Goal: Information Seeking & Learning: Compare options

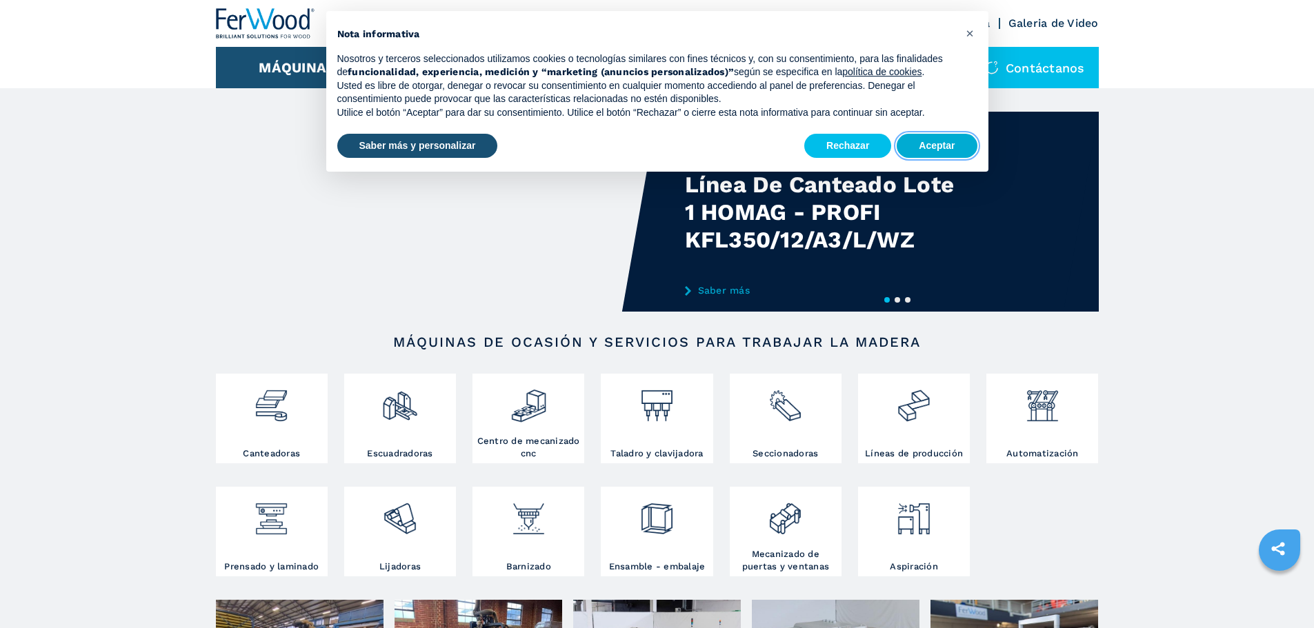
click at [946, 154] on button "Aceptar" at bounding box center [936, 146] width 80 height 25
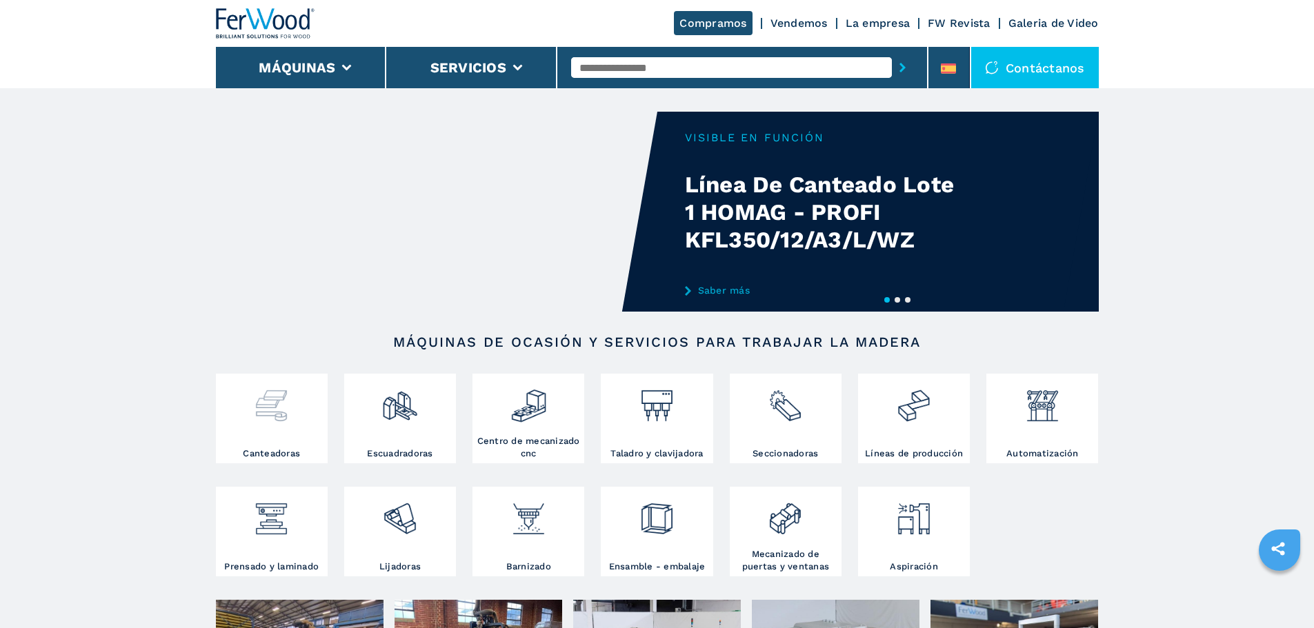
click at [273, 444] on div at bounding box center [271, 412] width 105 height 70
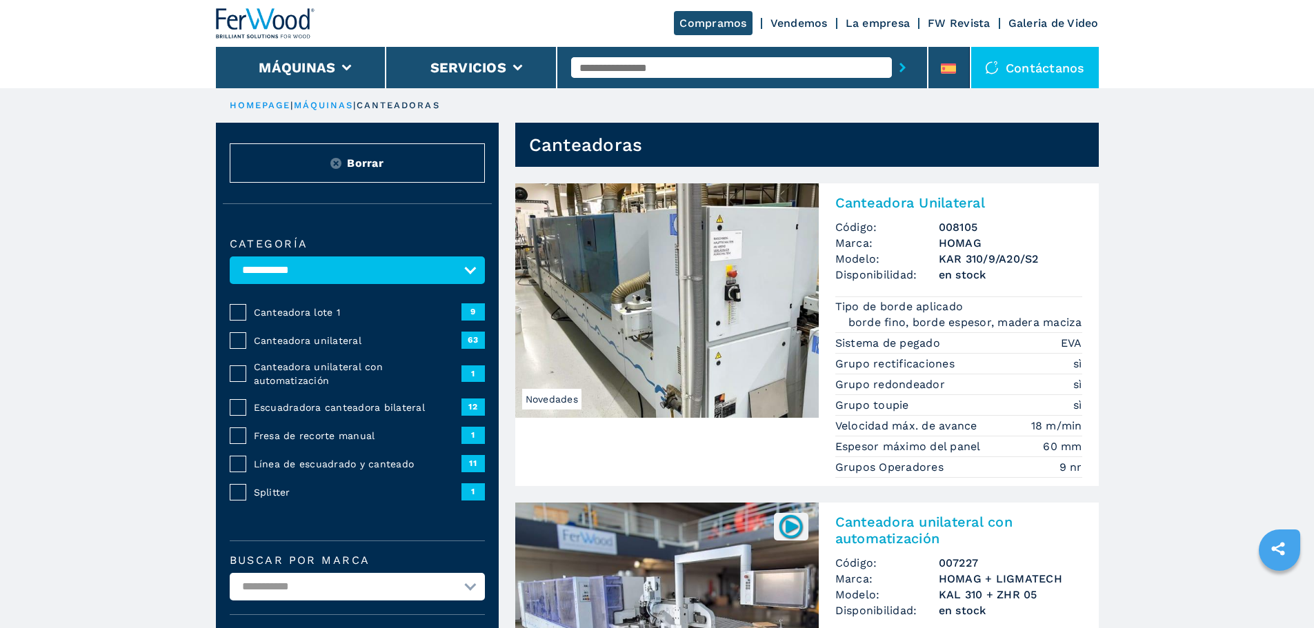
click at [321, 348] on span "Canteadora unilateral" at bounding box center [358, 341] width 208 height 14
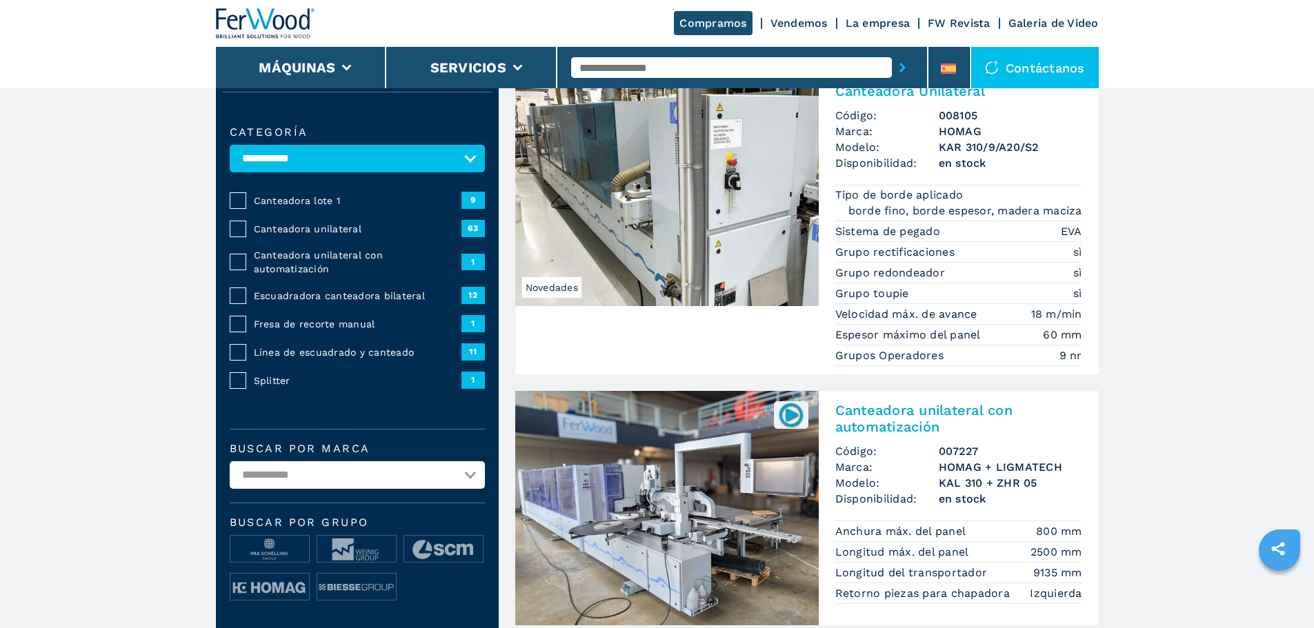
scroll to position [138, 0]
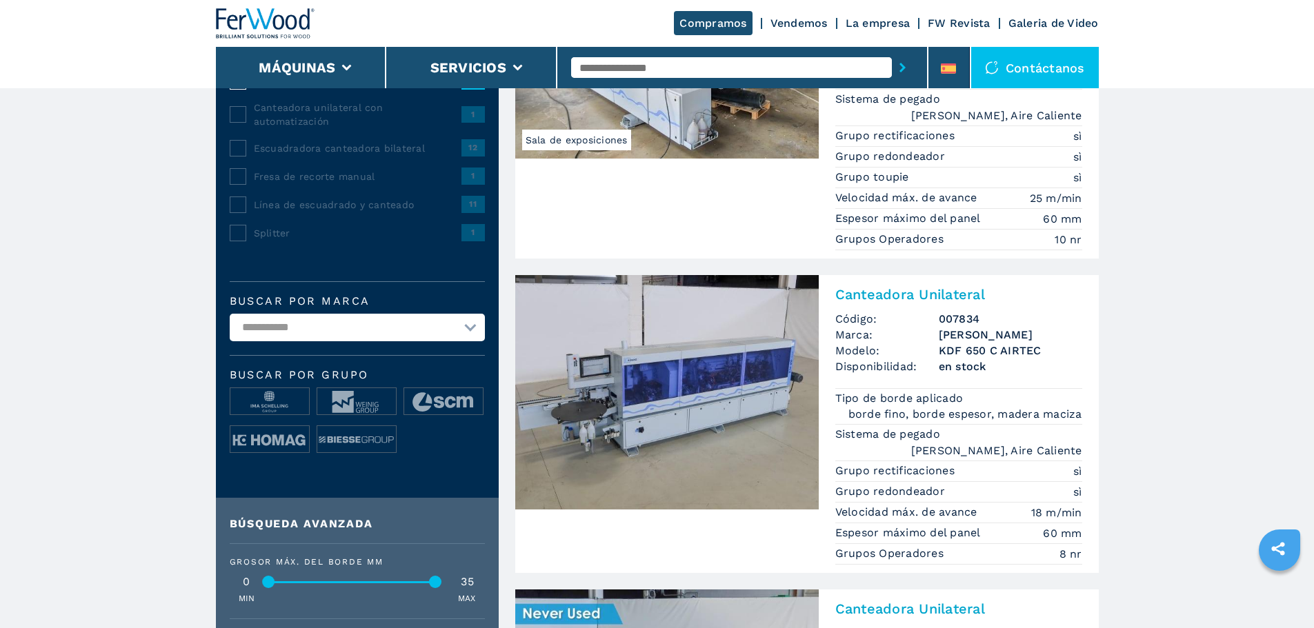
scroll to position [48, 0]
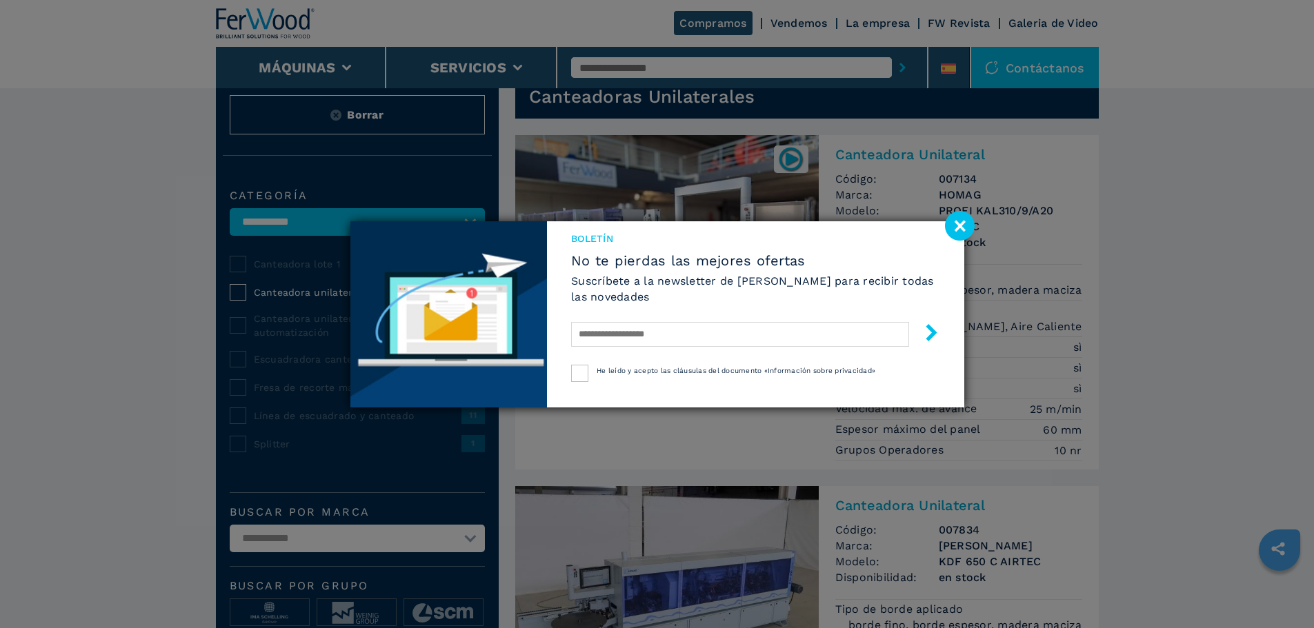
click at [966, 223] on image at bounding box center [960, 226] width 30 height 30
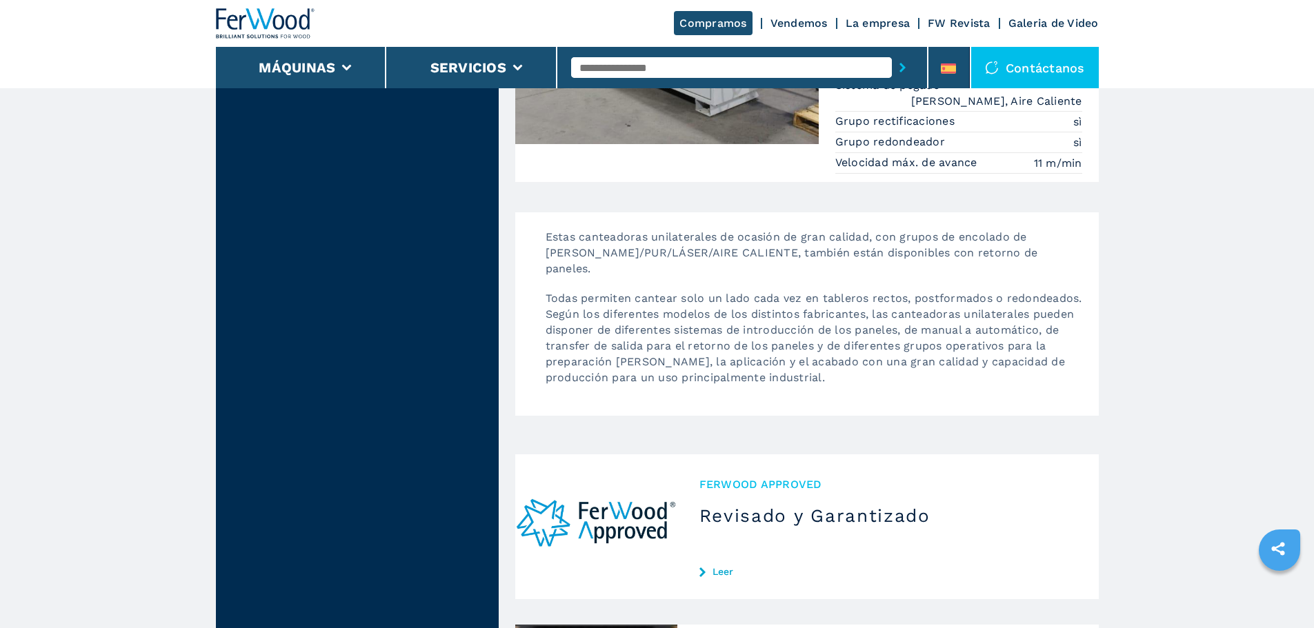
scroll to position [3427, 0]
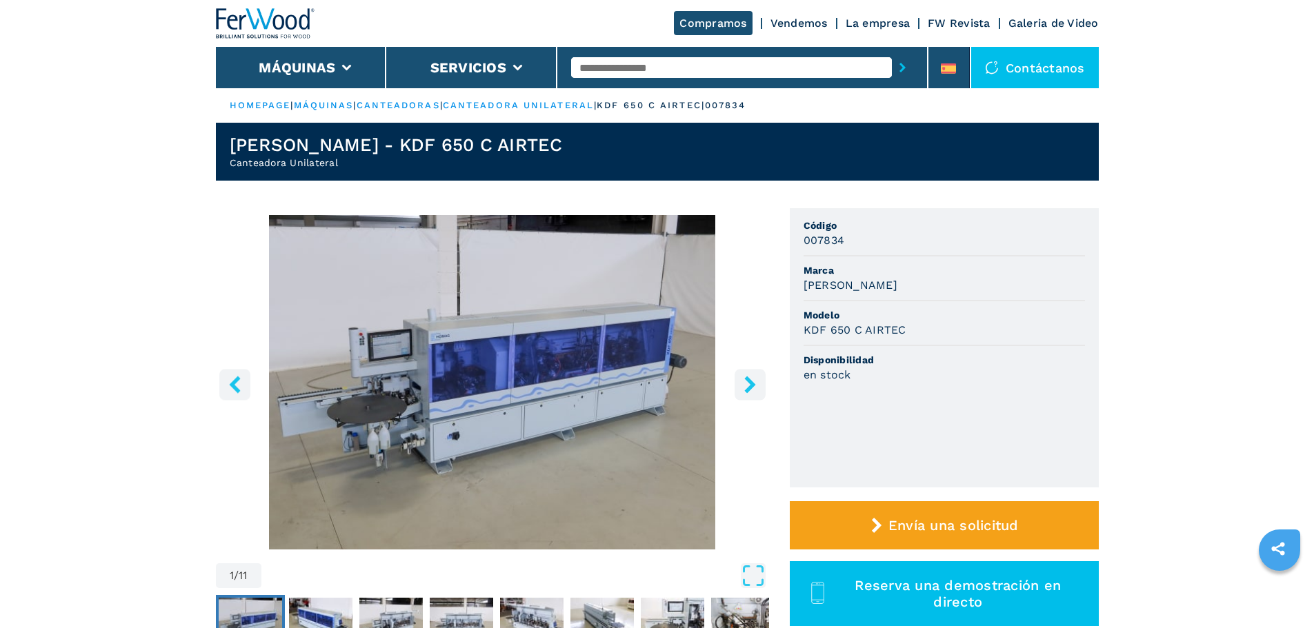
click at [752, 377] on icon "right-button" at bounding box center [749, 384] width 17 height 17
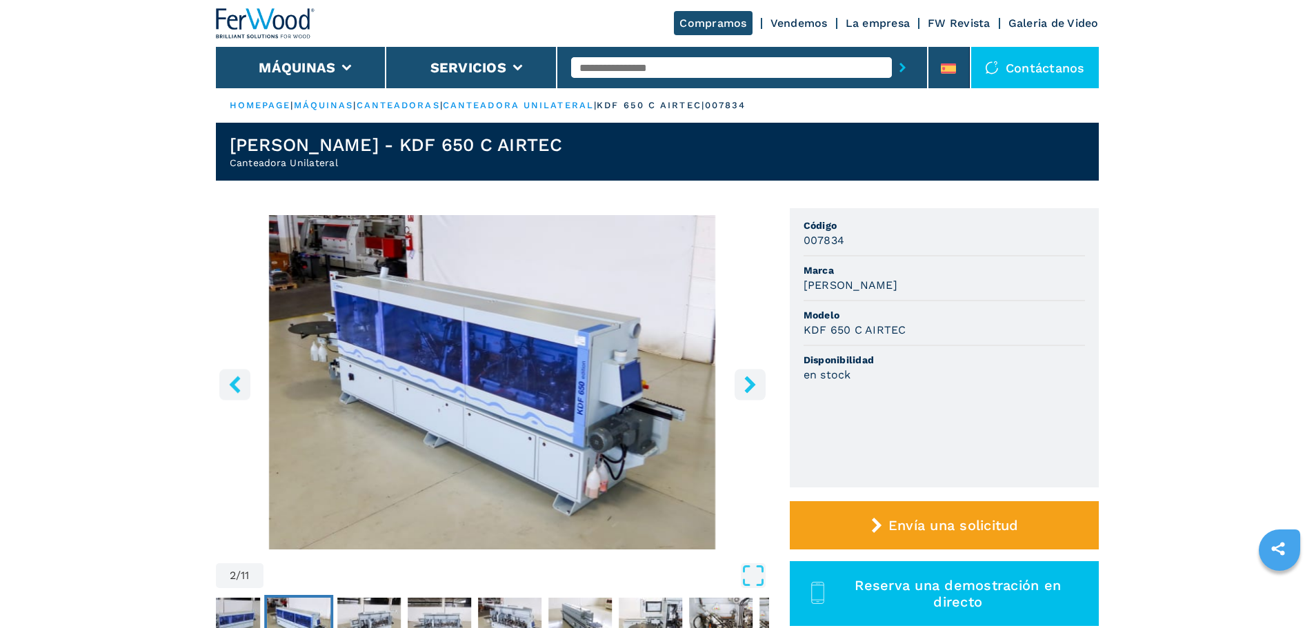
click at [752, 377] on icon "right-button" at bounding box center [749, 384] width 17 height 17
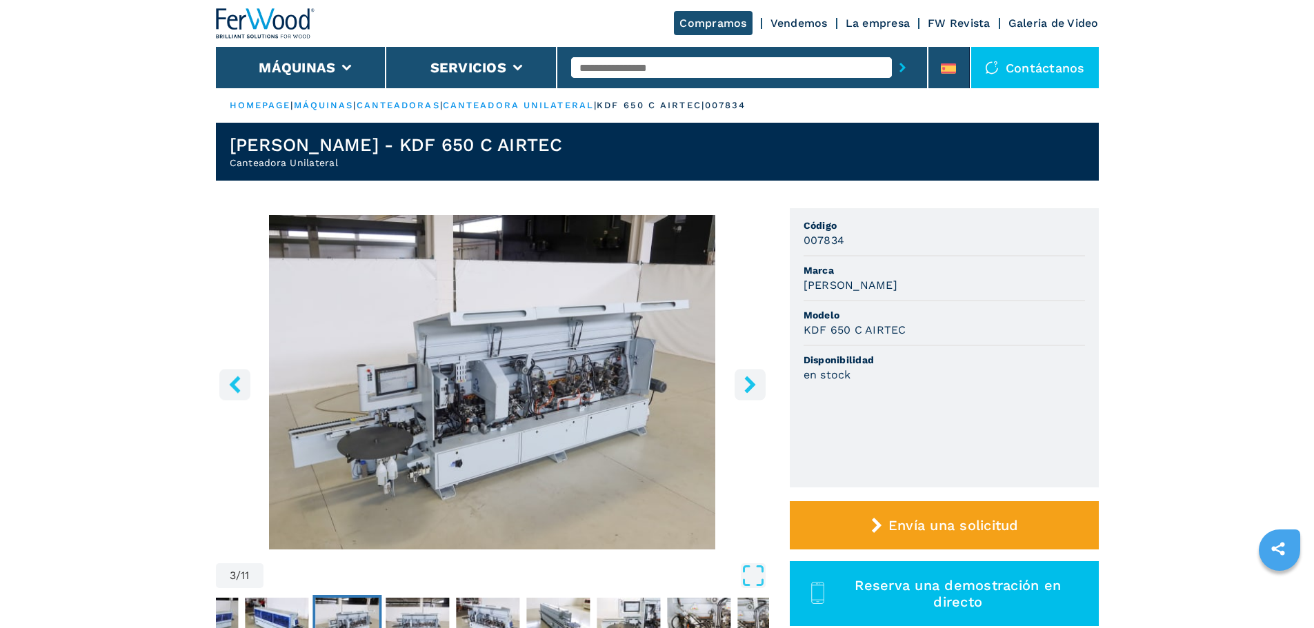
click at [752, 377] on icon "right-button" at bounding box center [749, 384] width 17 height 17
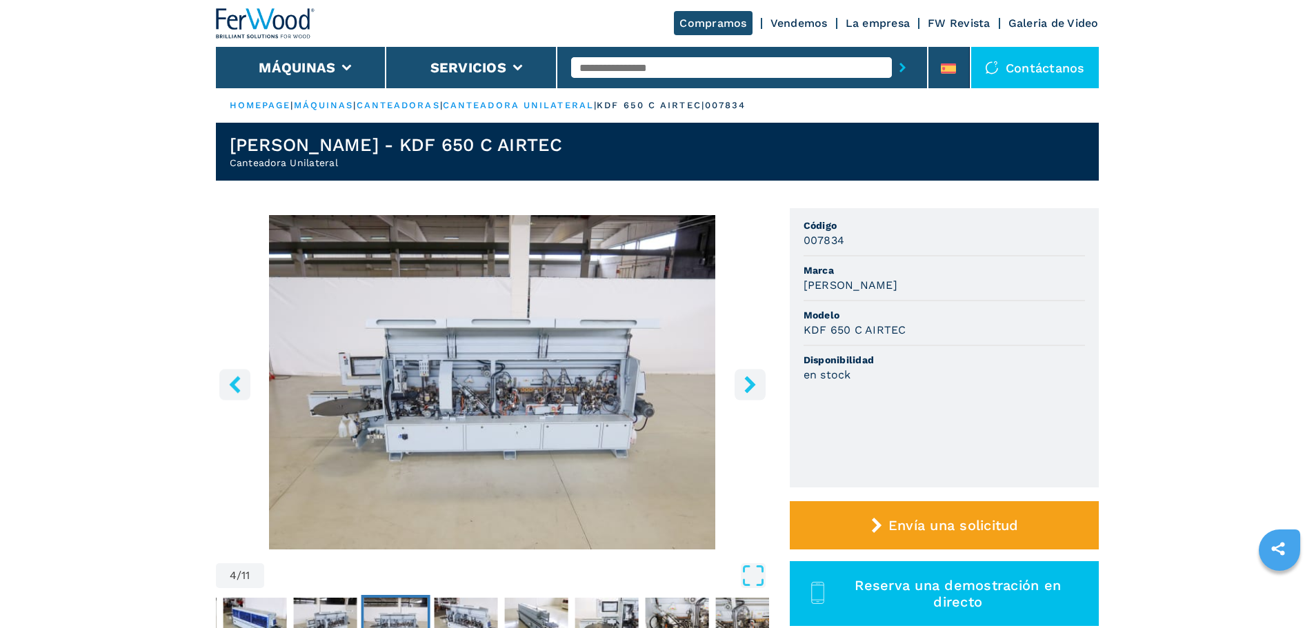
click at [752, 377] on icon "right-button" at bounding box center [749, 384] width 17 height 17
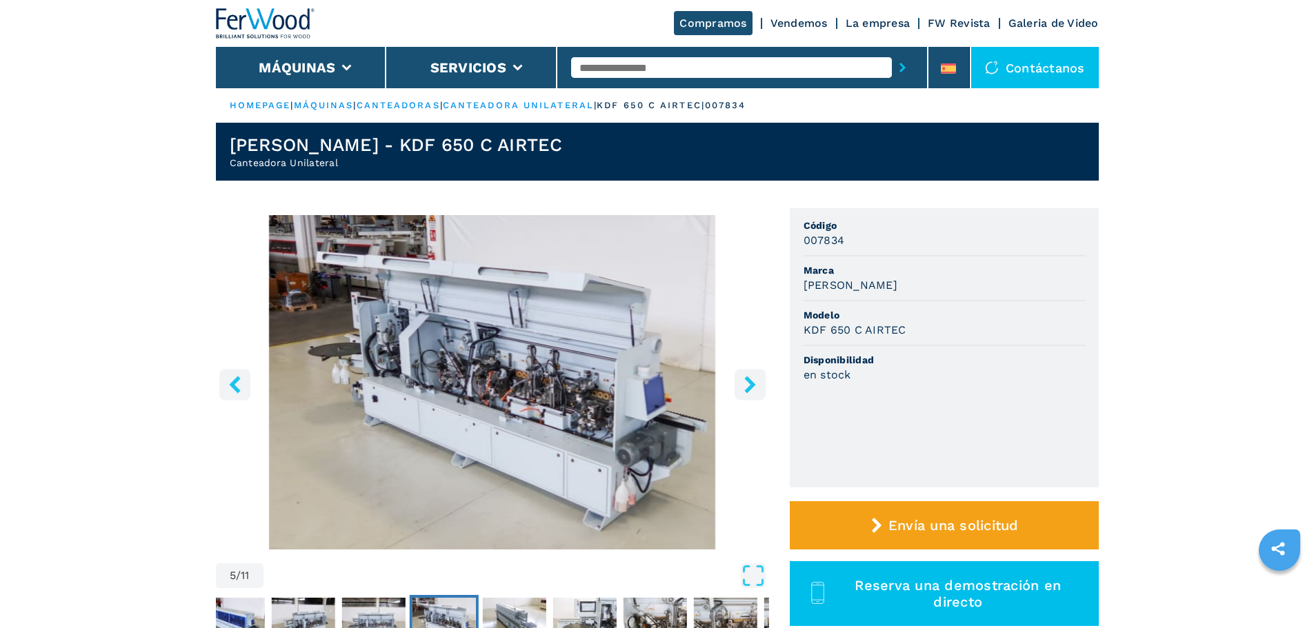
click at [752, 377] on icon "right-button" at bounding box center [749, 384] width 17 height 17
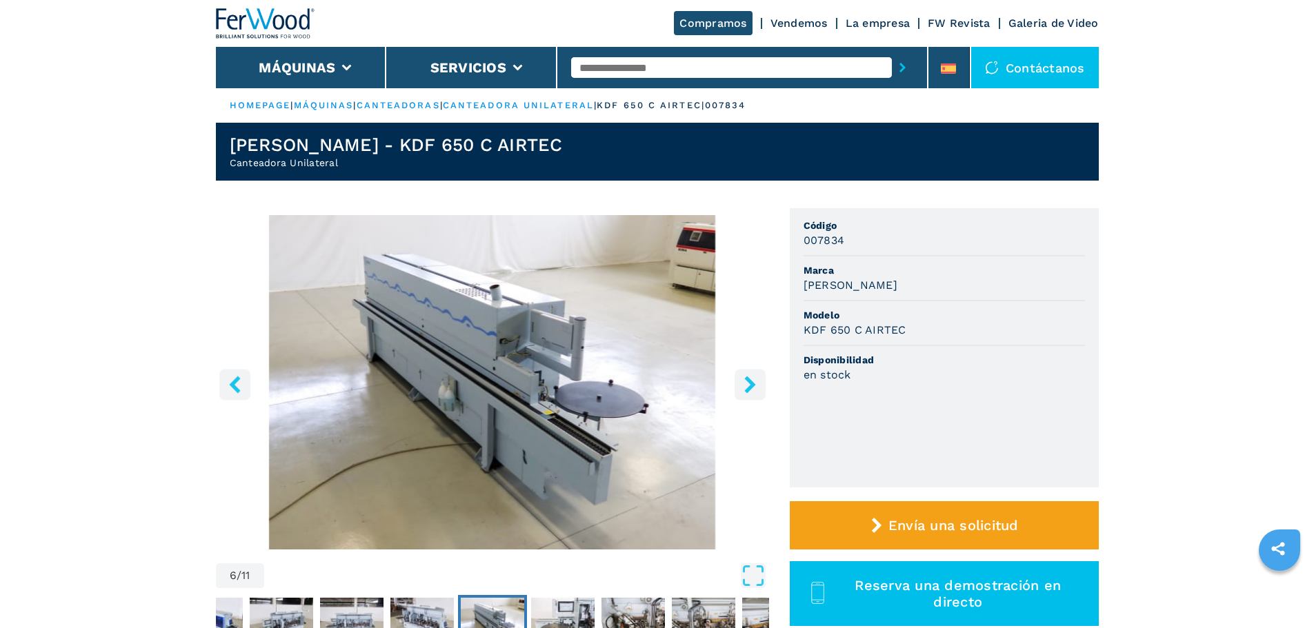
click at [752, 377] on icon "right-button" at bounding box center [749, 384] width 17 height 17
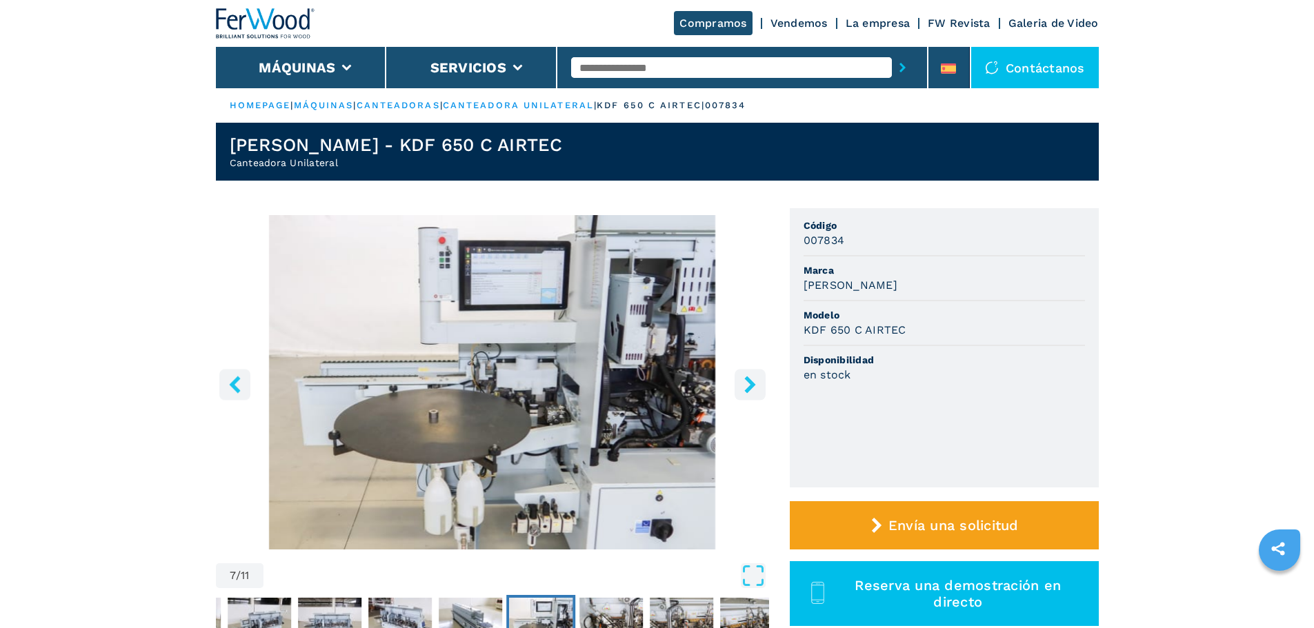
click at [752, 377] on icon "right-button" at bounding box center [749, 384] width 17 height 17
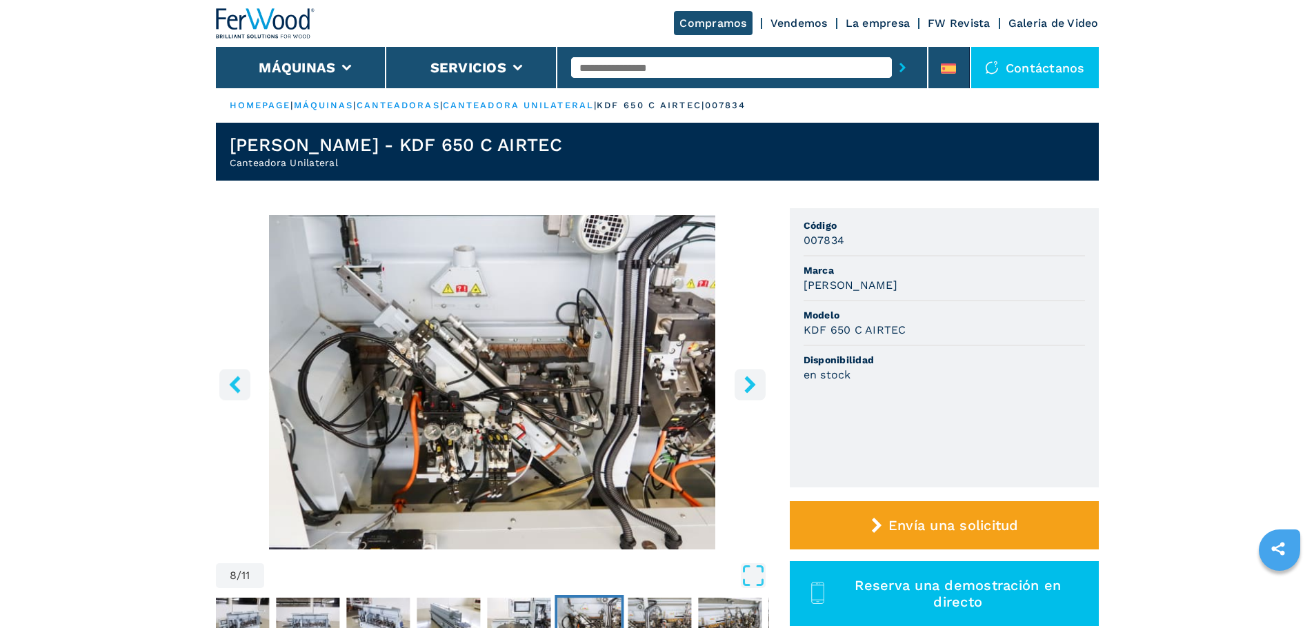
click at [752, 377] on icon "right-button" at bounding box center [749, 384] width 17 height 17
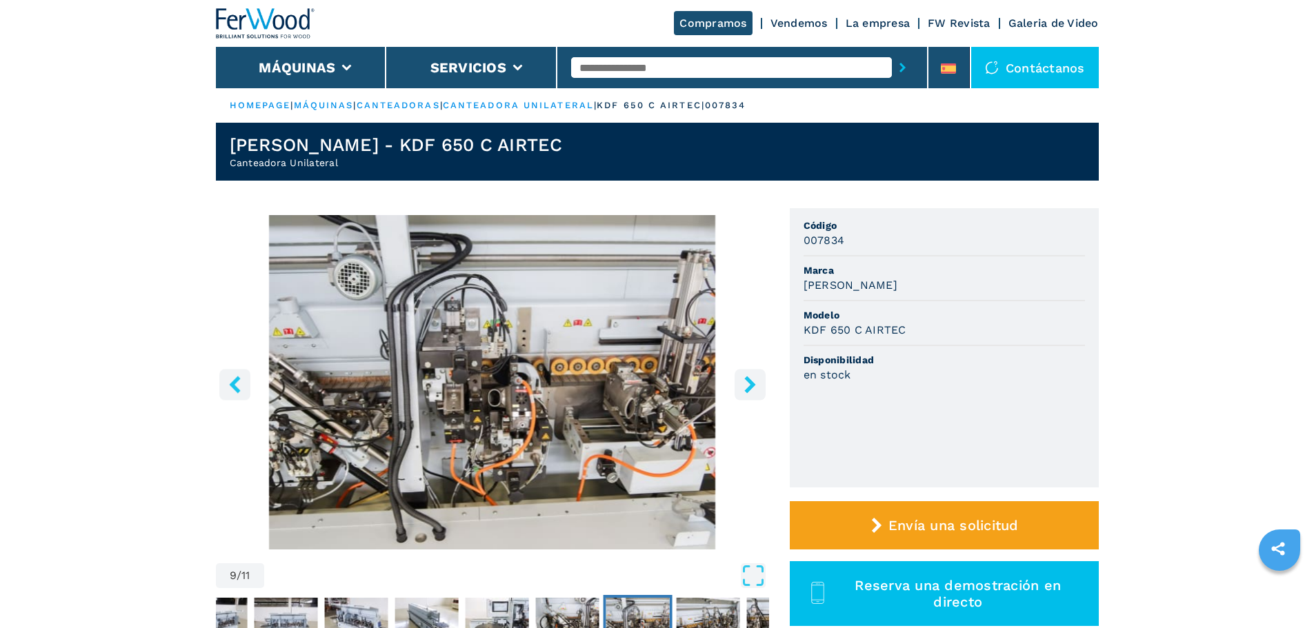
click at [538, 357] on img "Go to Slide 9" at bounding box center [492, 382] width 553 height 334
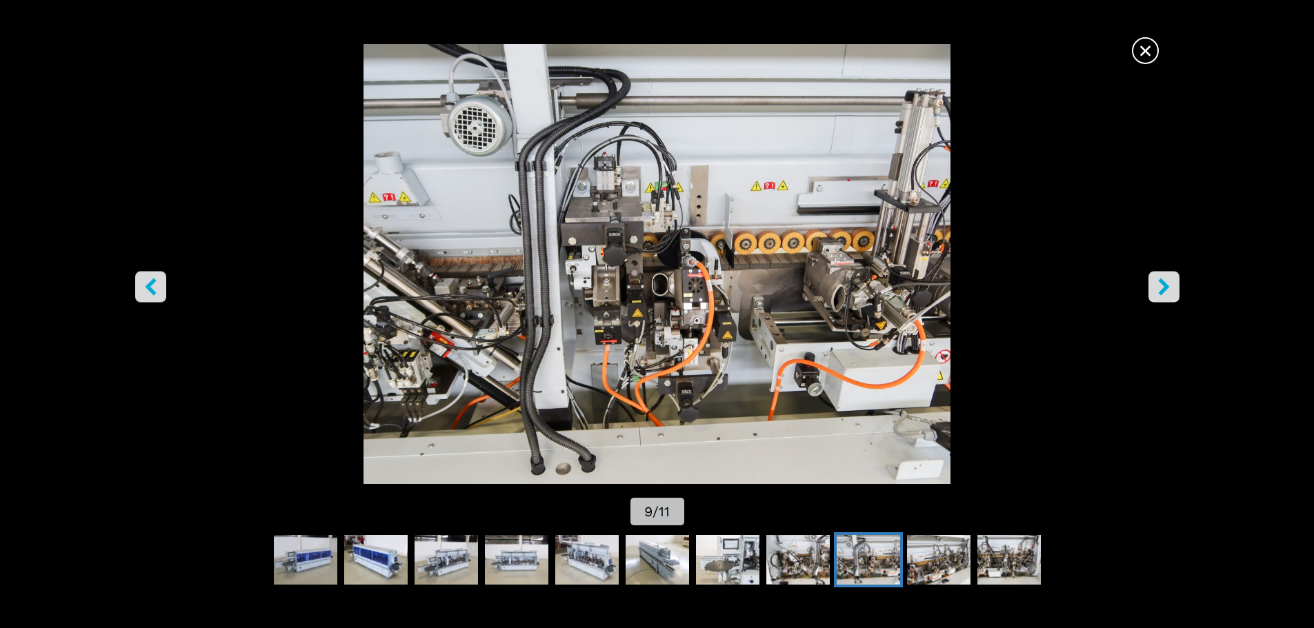
click at [1165, 294] on icon "right-button" at bounding box center [1163, 286] width 17 height 17
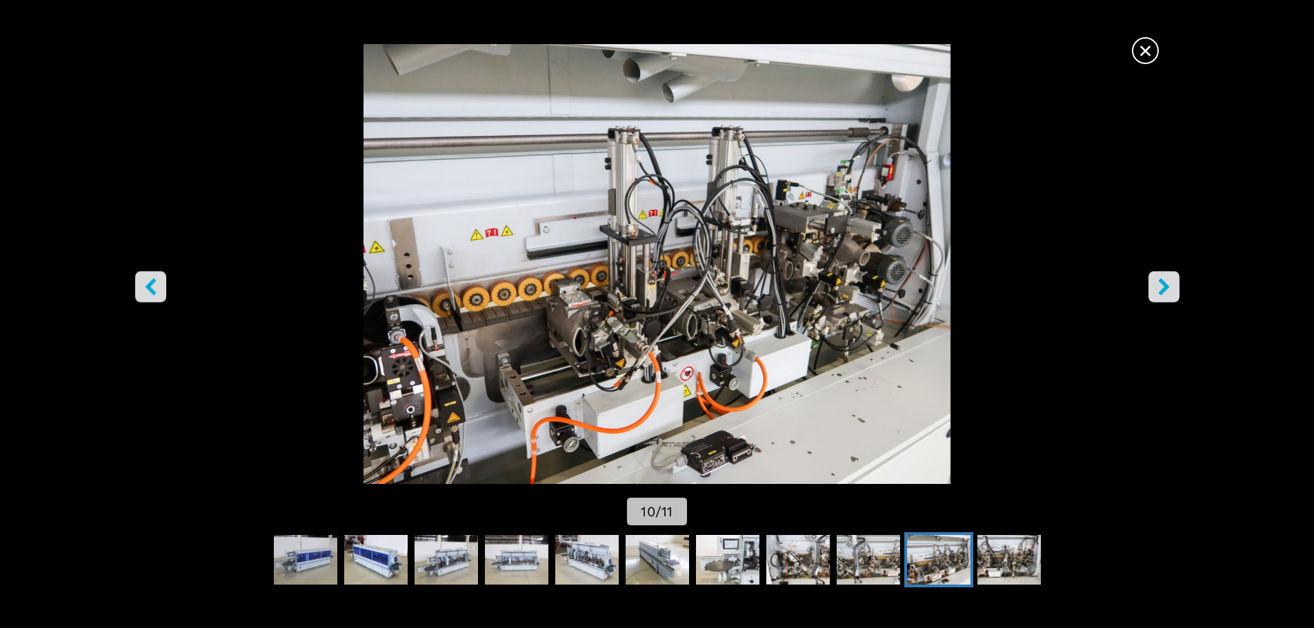
click at [1165, 294] on icon "right-button" at bounding box center [1163, 286] width 17 height 17
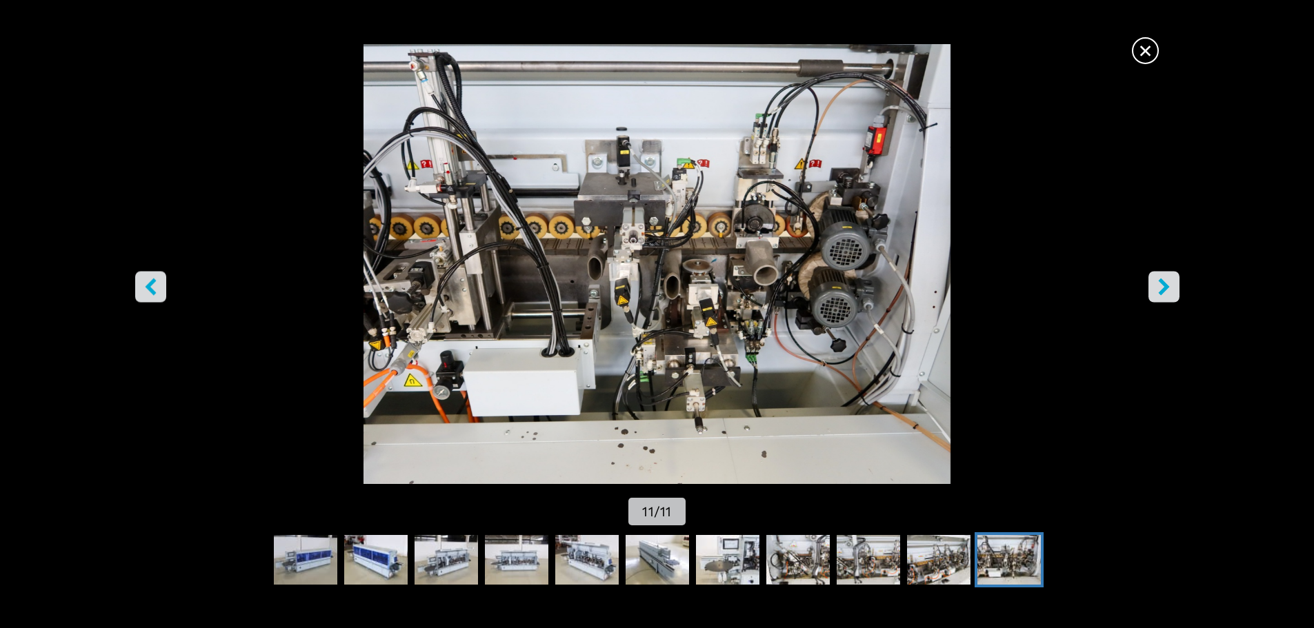
click at [1163, 296] on button "right-button" at bounding box center [1163, 286] width 31 height 31
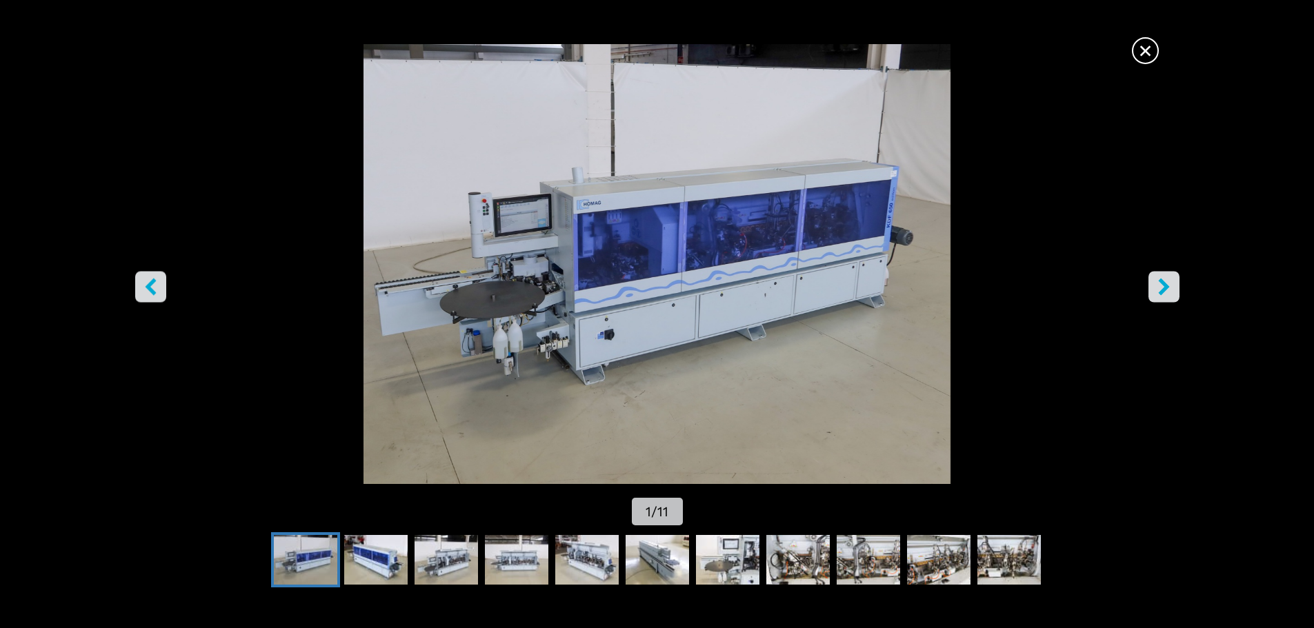
click at [1163, 296] on button "right-button" at bounding box center [1163, 286] width 31 height 31
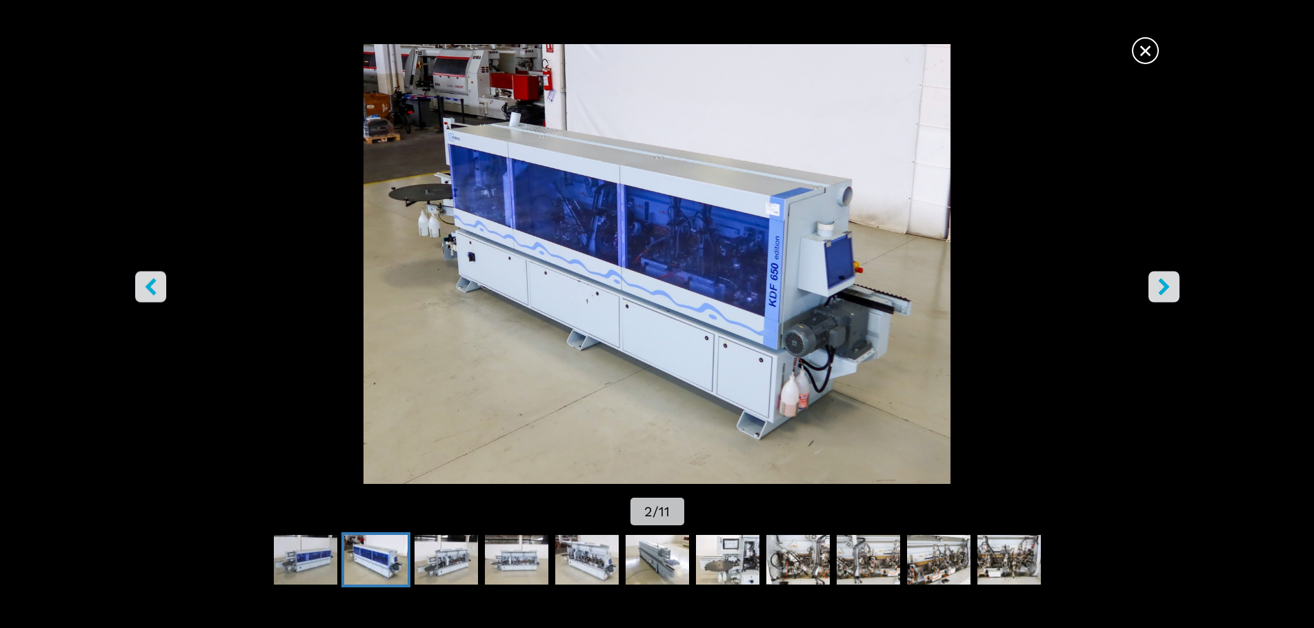
click at [1163, 296] on button "right-button" at bounding box center [1163, 286] width 31 height 31
click at [1160, 300] on button "right-button" at bounding box center [1163, 286] width 31 height 31
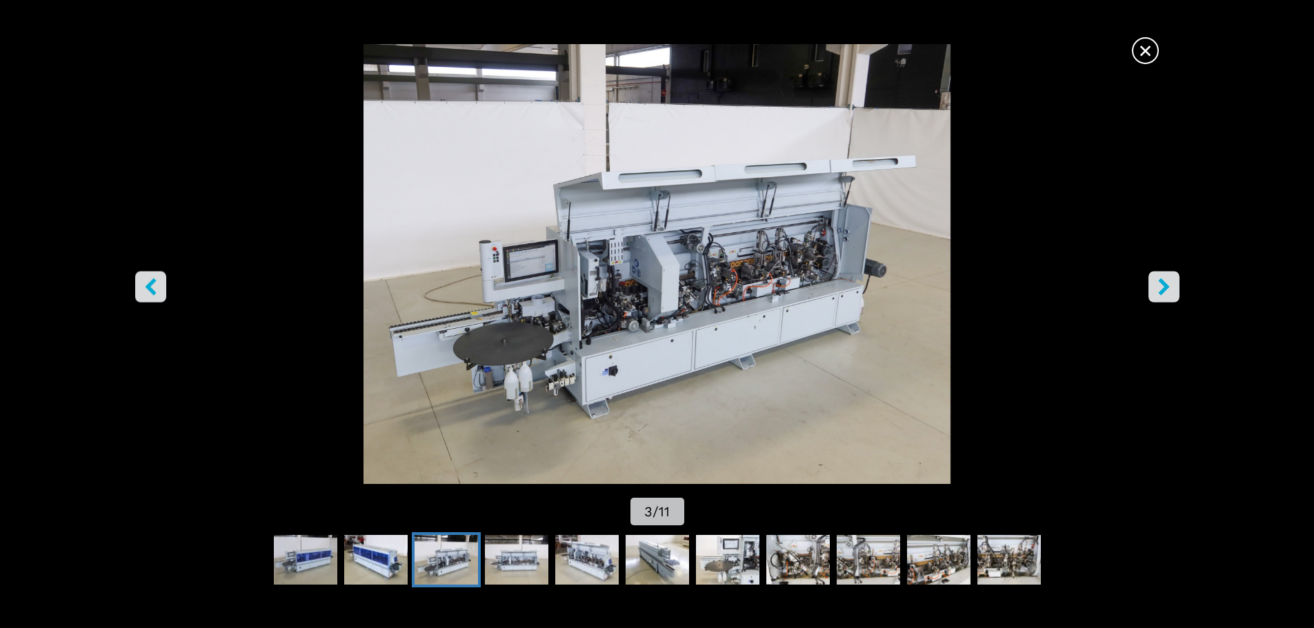
click at [1158, 299] on button "right-button" at bounding box center [1163, 286] width 31 height 31
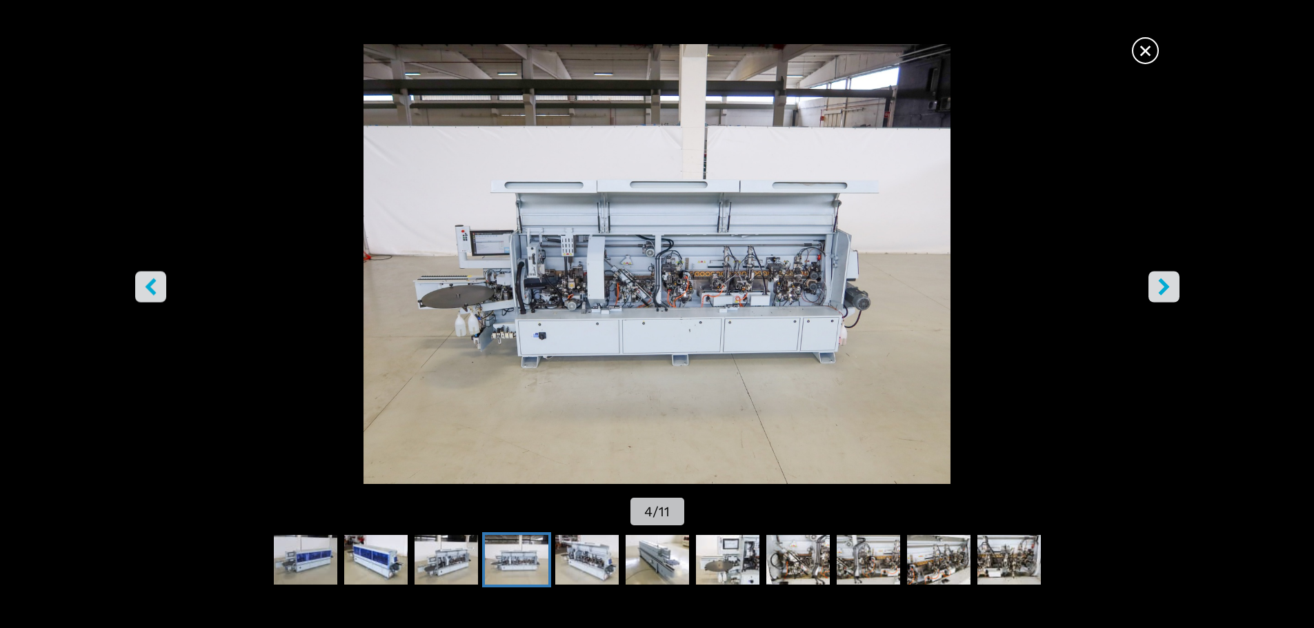
click at [1158, 299] on button "right-button" at bounding box center [1163, 286] width 31 height 31
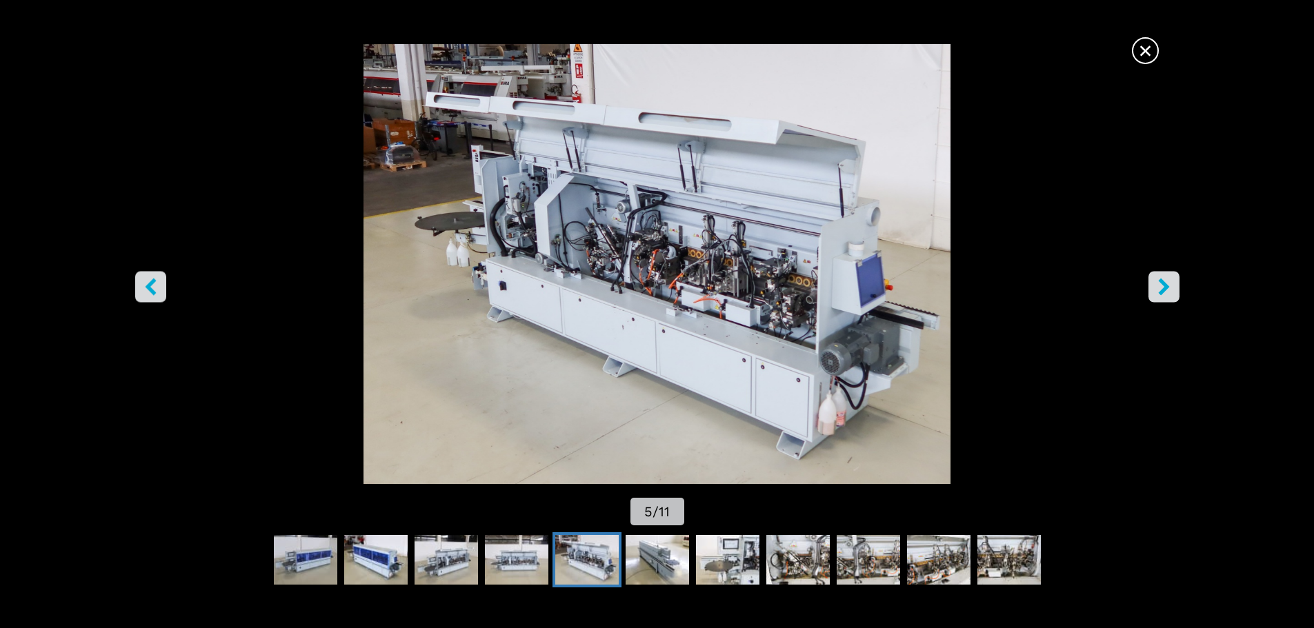
click at [1158, 299] on button "right-button" at bounding box center [1163, 286] width 31 height 31
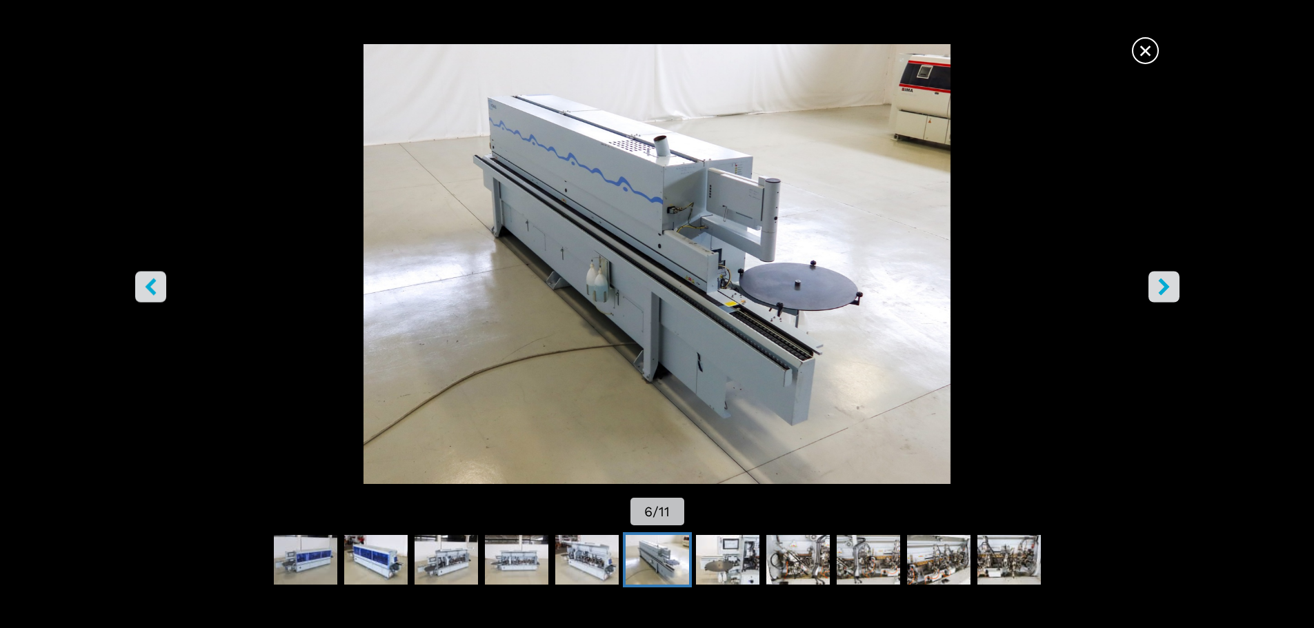
click at [1158, 299] on button "right-button" at bounding box center [1163, 286] width 31 height 31
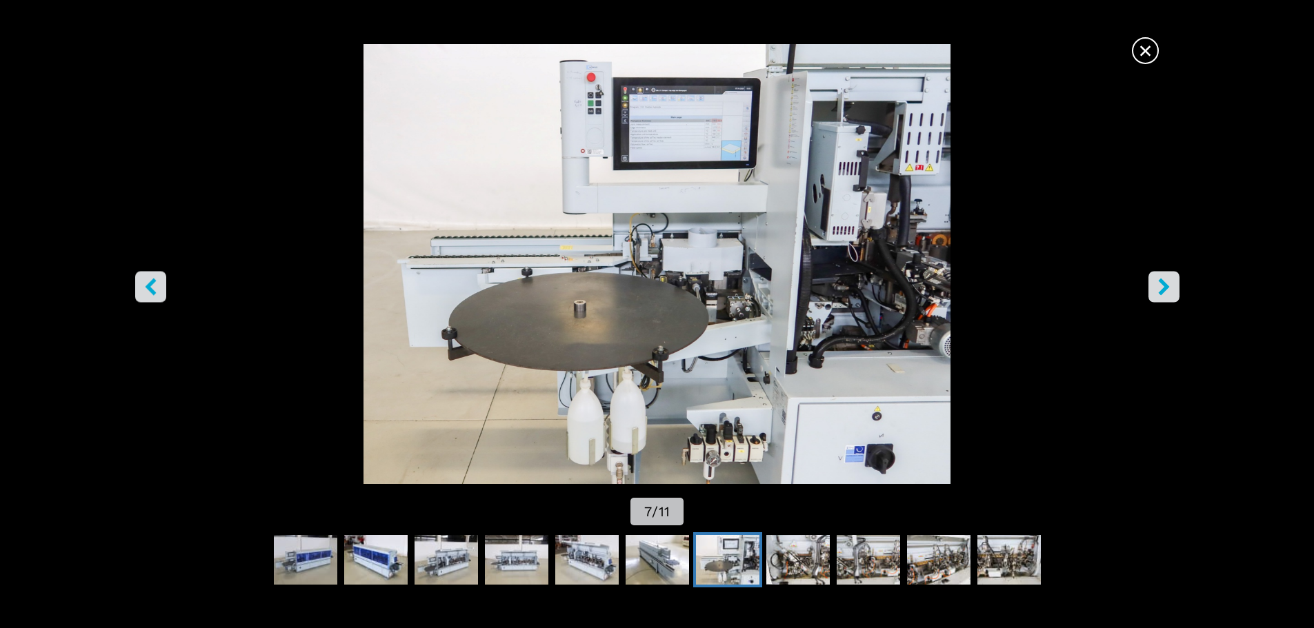
click at [754, 124] on img "Go to Slide 7" at bounding box center [657, 264] width 1183 height 440
click at [1157, 283] on icon "right-button" at bounding box center [1163, 286] width 17 height 17
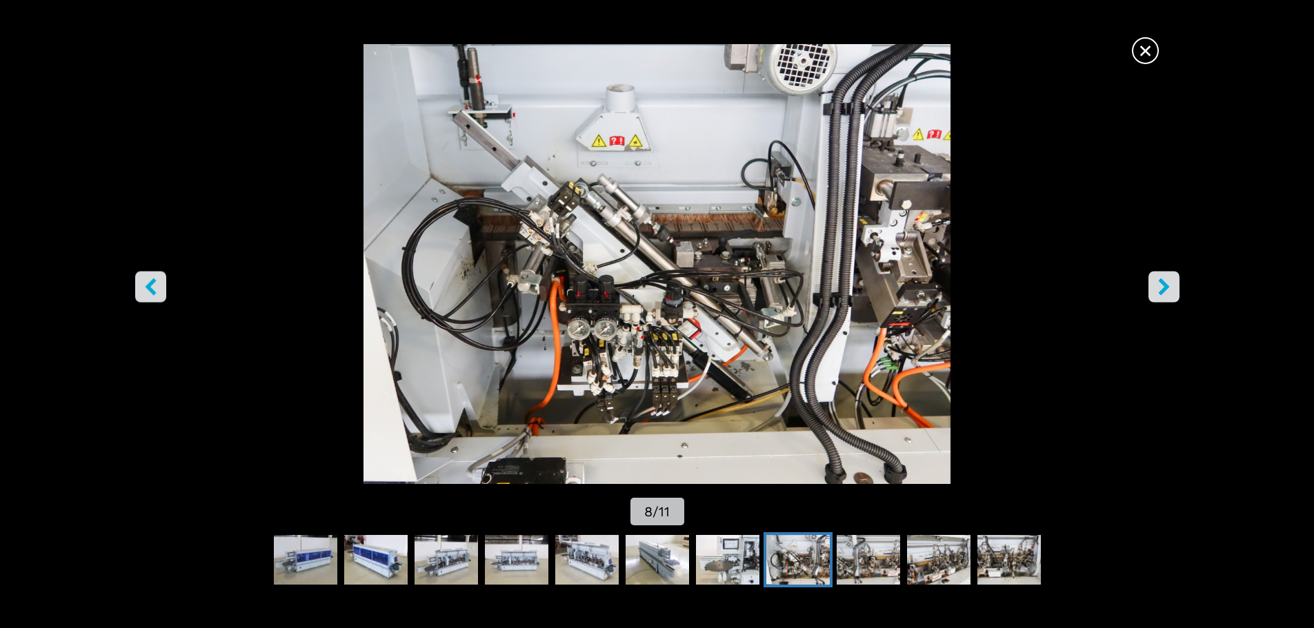
click at [1157, 283] on icon "right-button" at bounding box center [1163, 286] width 17 height 17
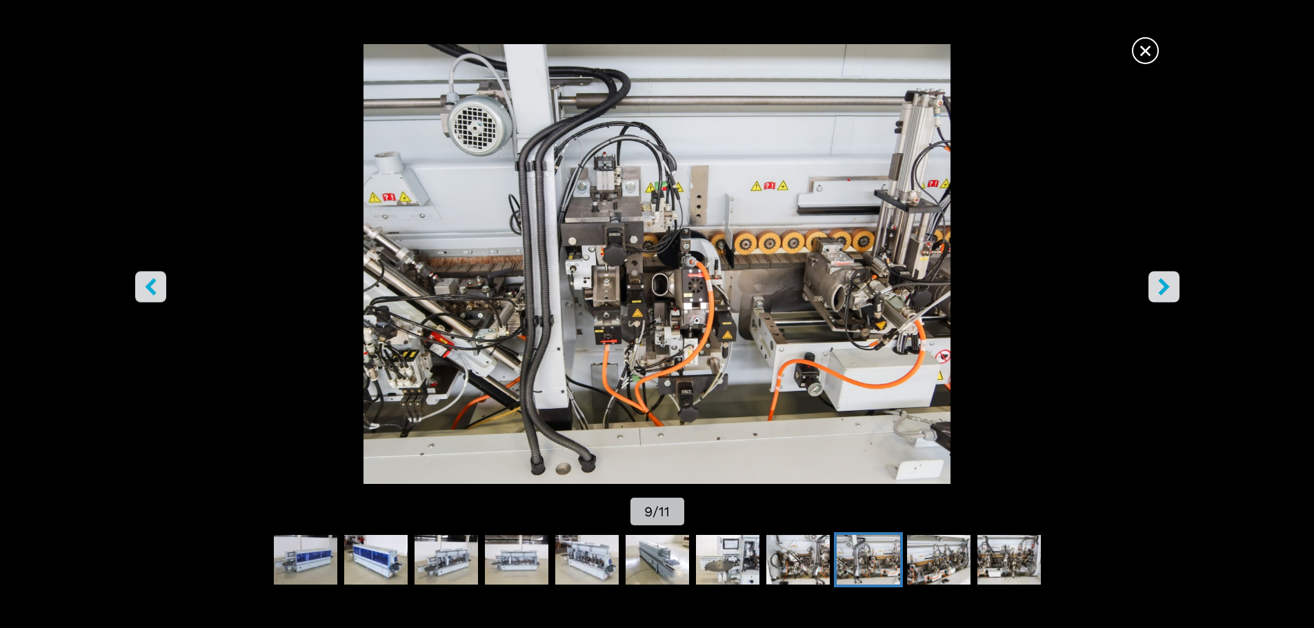
click at [1157, 283] on icon "right-button" at bounding box center [1163, 286] width 17 height 17
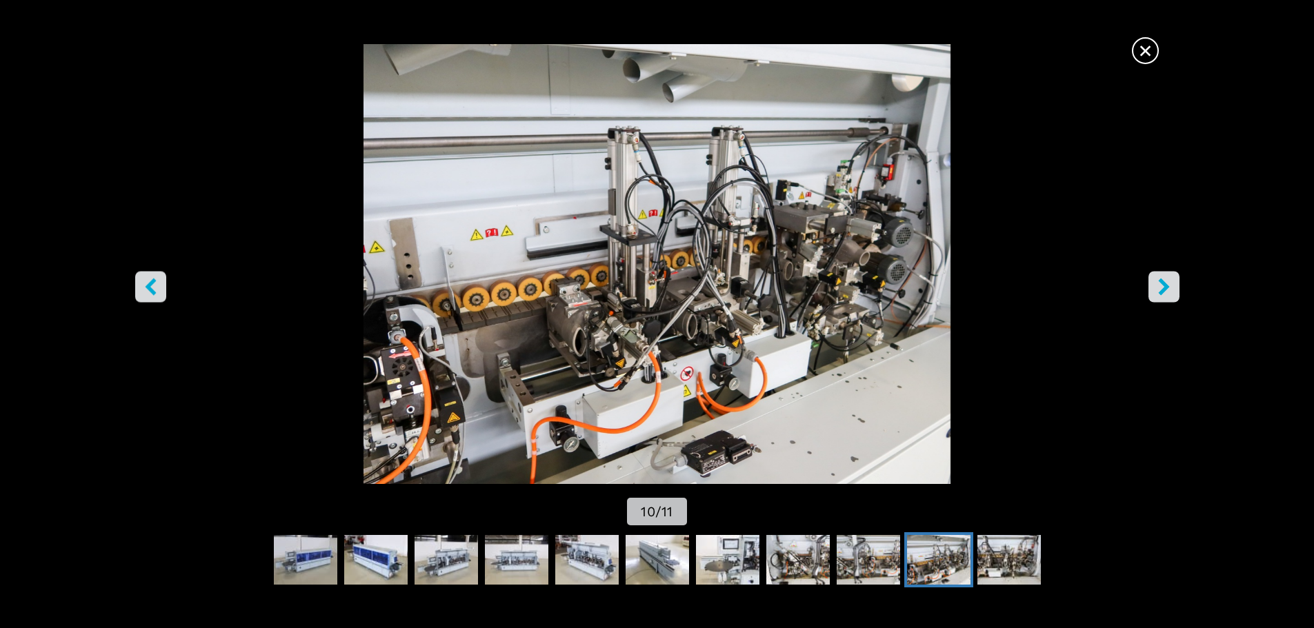
click at [1157, 283] on icon "right-button" at bounding box center [1163, 286] width 17 height 17
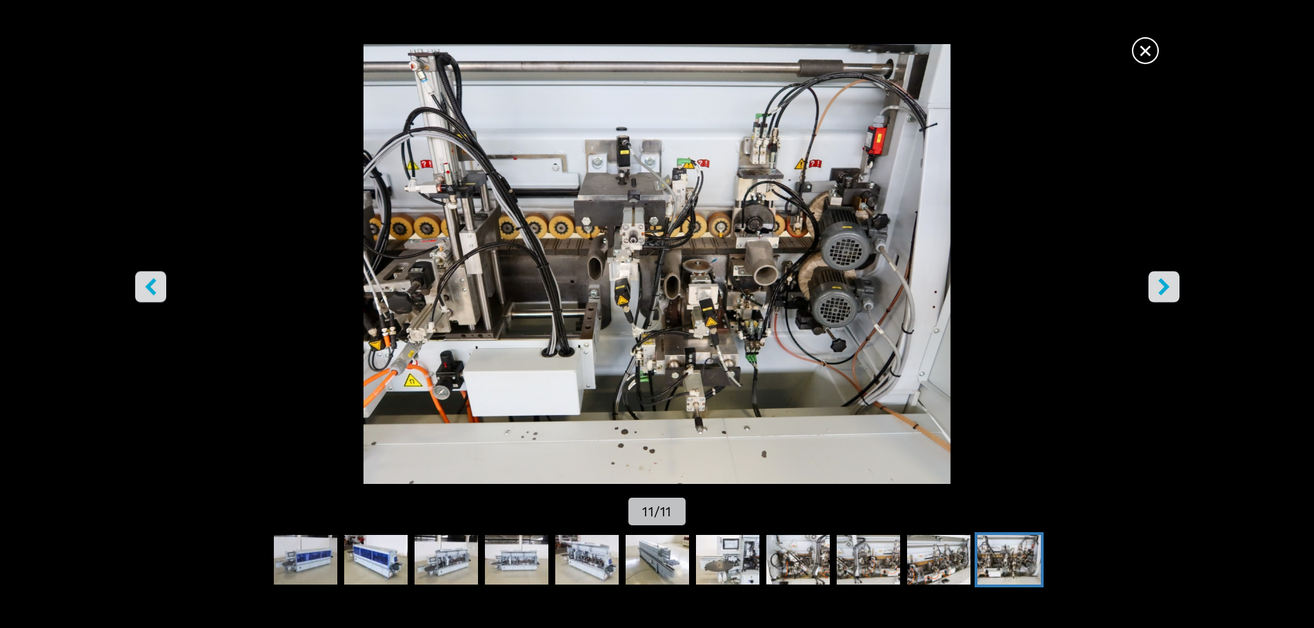
click at [1157, 283] on icon "right-button" at bounding box center [1163, 286] width 17 height 17
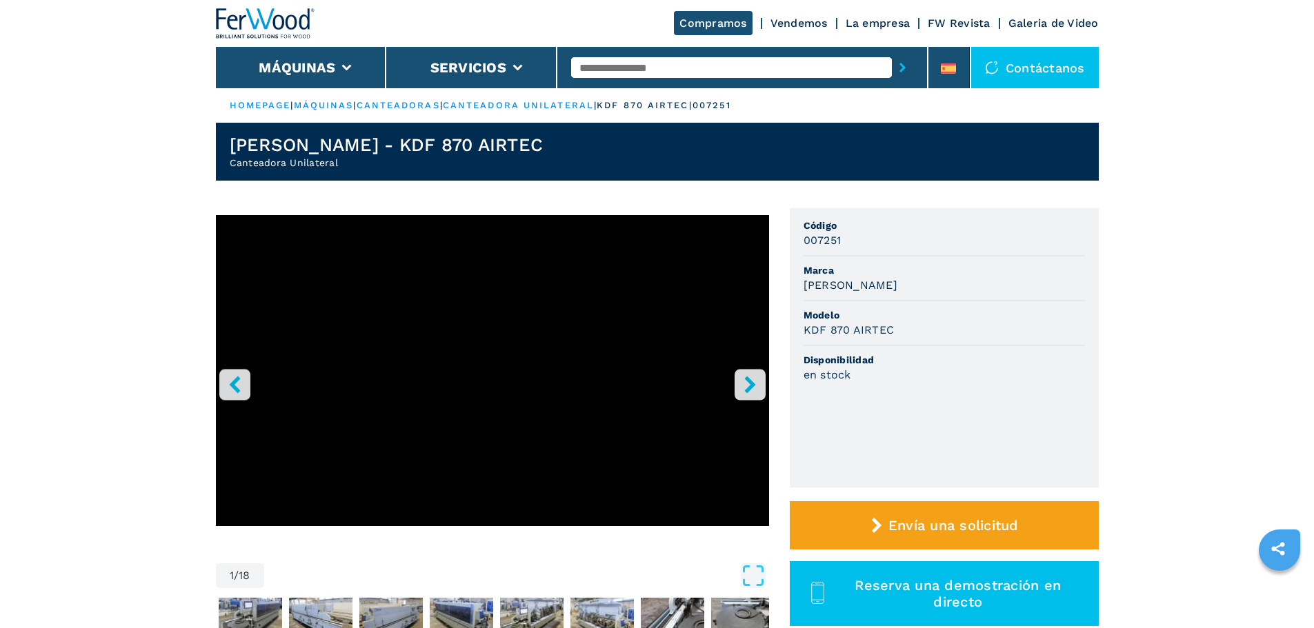
click at [760, 372] on button "right-button" at bounding box center [749, 384] width 31 height 31
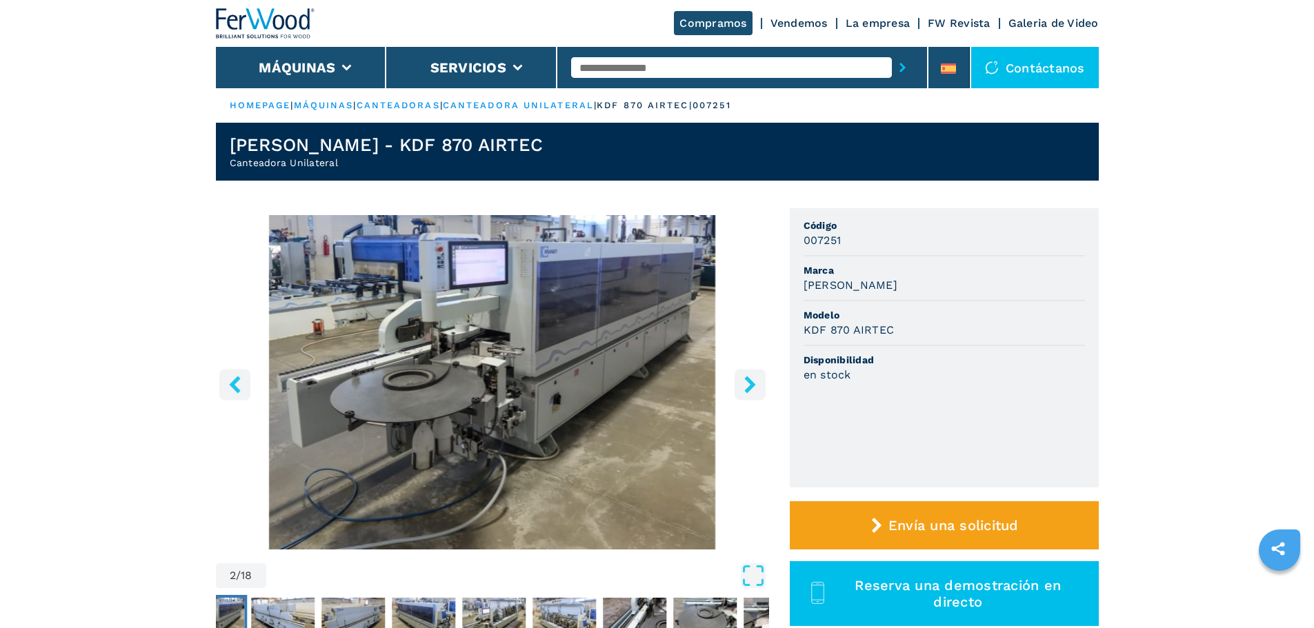
click at [236, 386] on icon "left-button" at bounding box center [234, 384] width 17 height 17
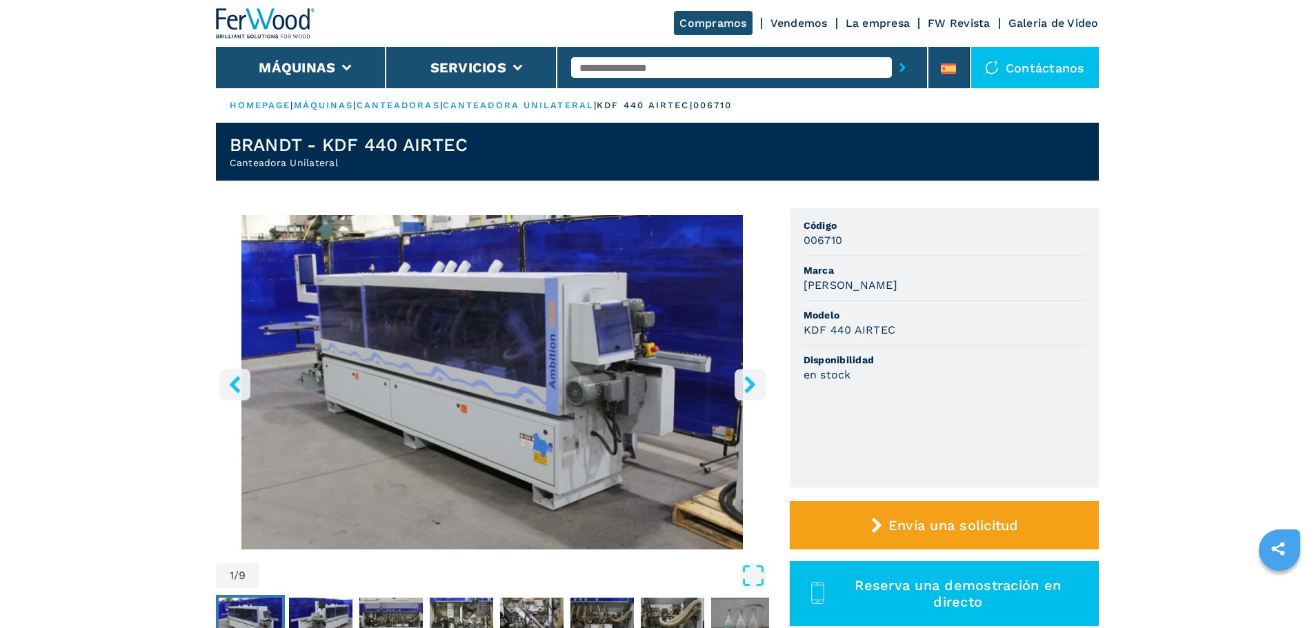
click at [750, 386] on icon "right-button" at bounding box center [749, 384] width 11 height 17
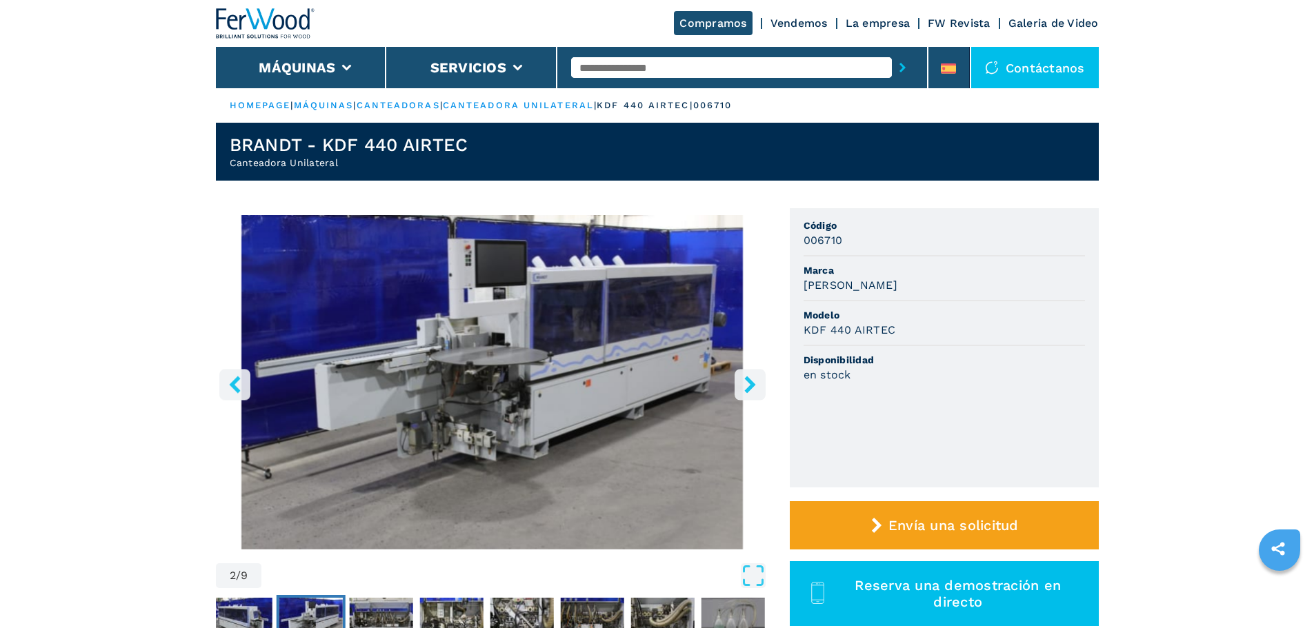
click at [750, 386] on icon "right-button" at bounding box center [749, 384] width 11 height 17
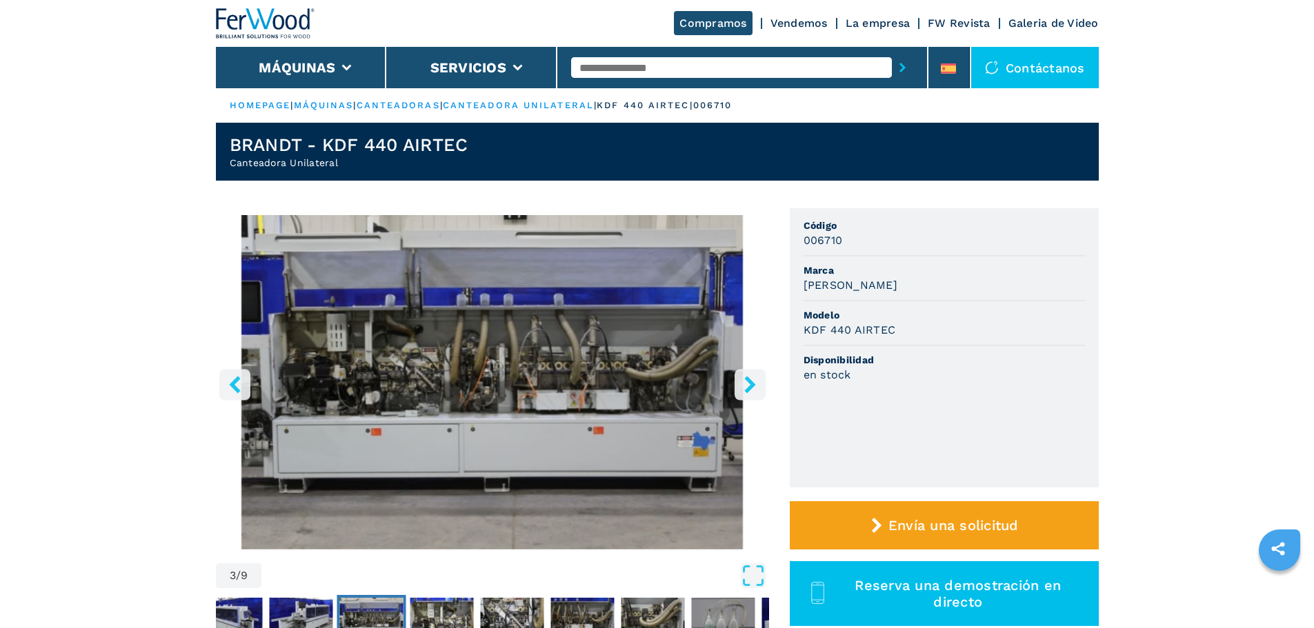
click at [750, 386] on icon "right-button" at bounding box center [749, 384] width 11 height 17
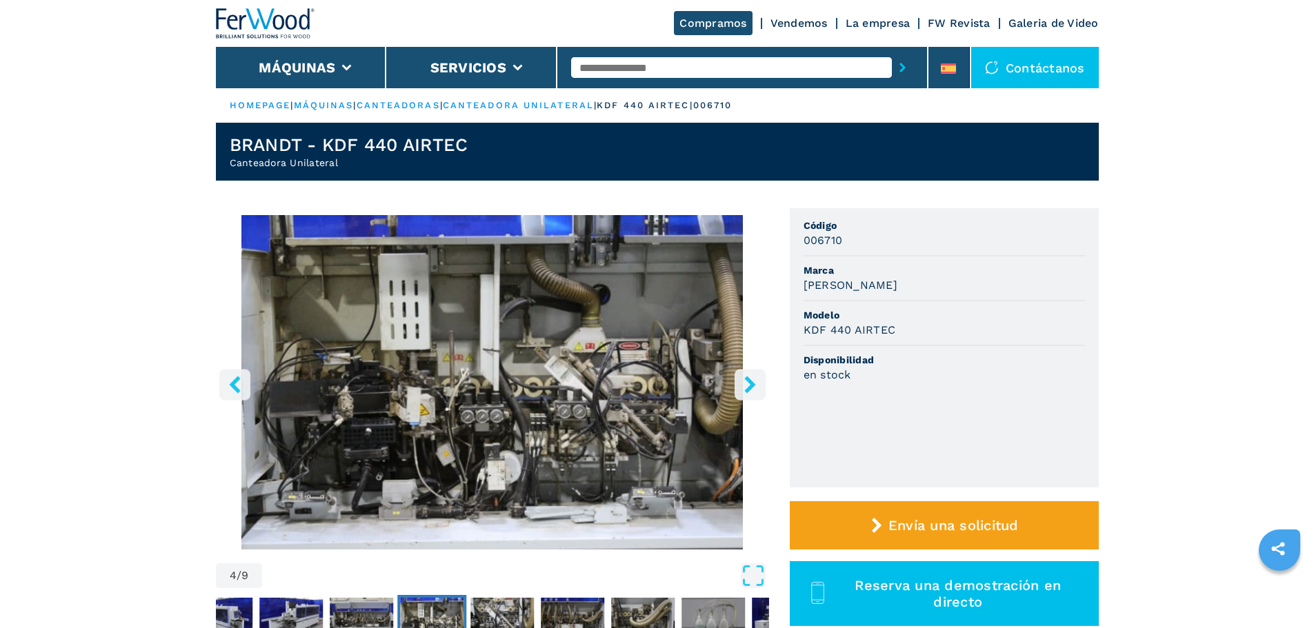
click at [750, 386] on icon "right-button" at bounding box center [749, 384] width 11 height 17
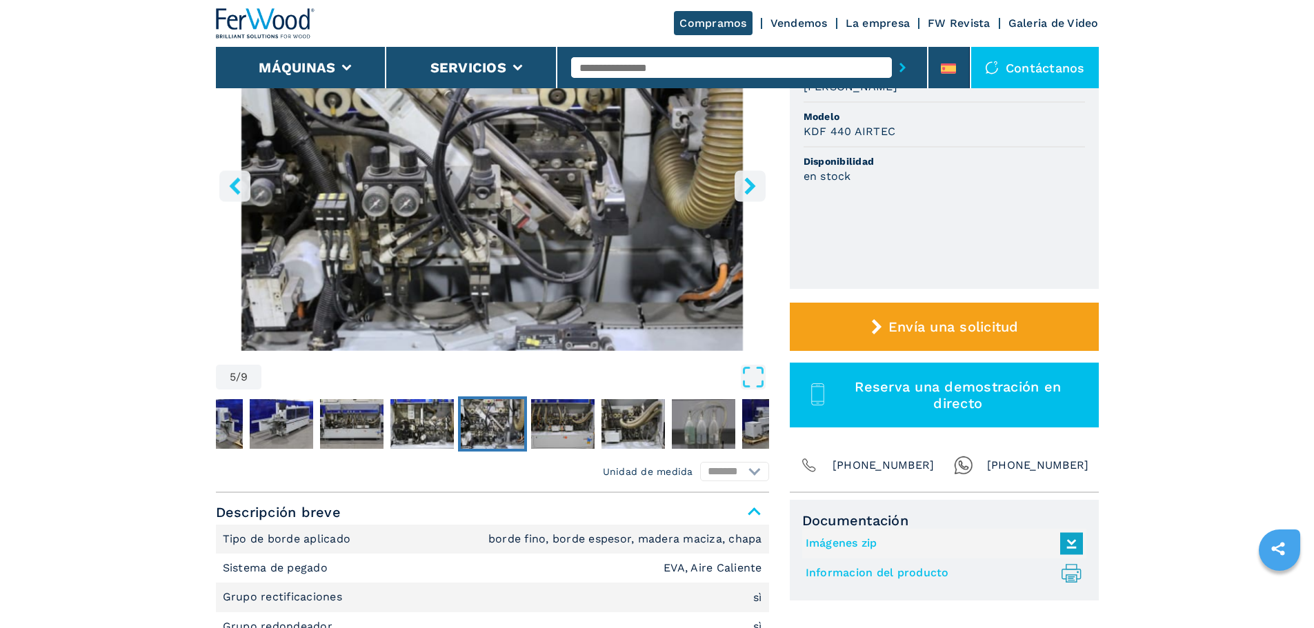
scroll to position [207, 0]
